Goal: Connect with others: Connect with others

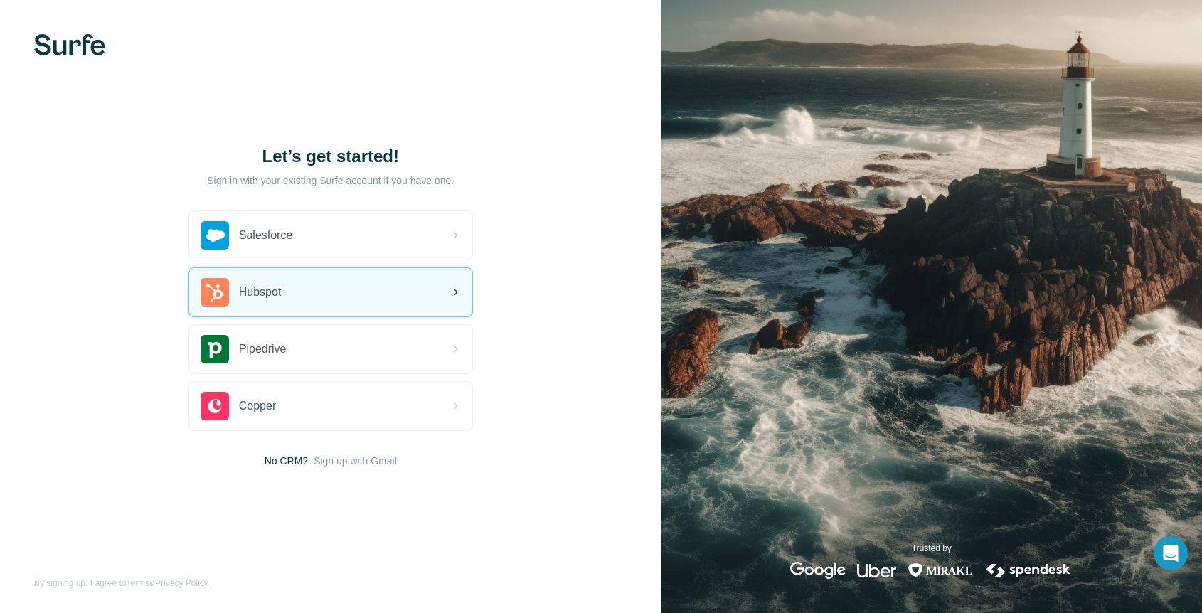
click at [412, 299] on div "Hubspot" at bounding box center [330, 292] width 283 height 48
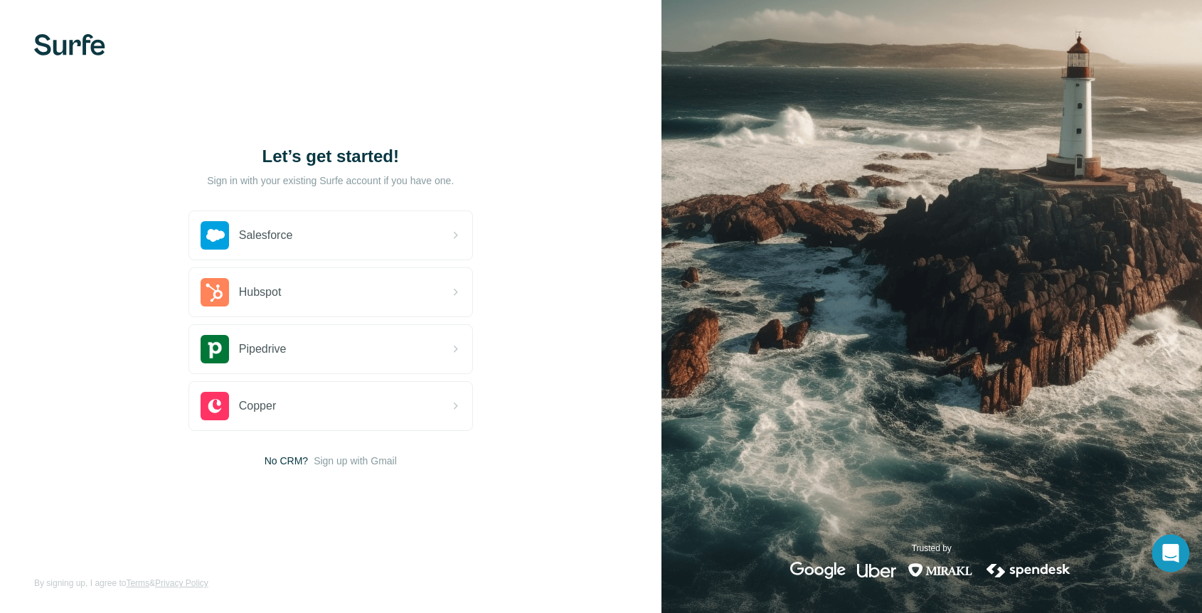
click at [1173, 553] on icon "Open Intercom Messenger" at bounding box center [1170, 553] width 16 height 18
